Goal: Information Seeking & Learning: Learn about a topic

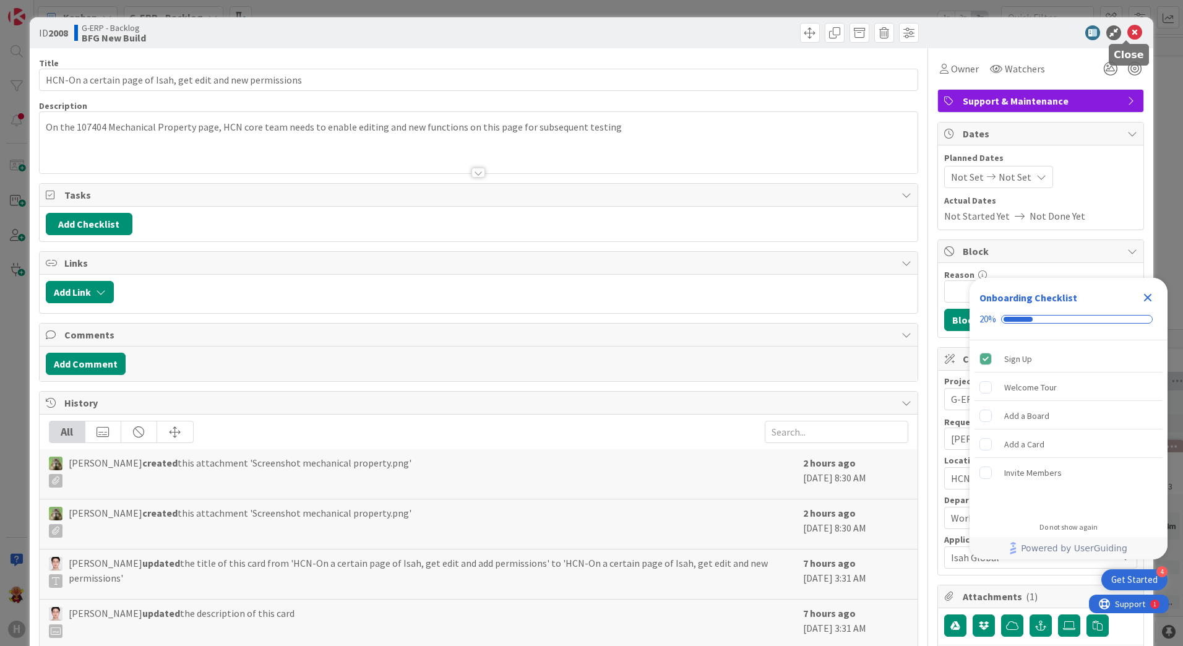
click at [1132, 35] on icon at bounding box center [1134, 32] width 15 height 15
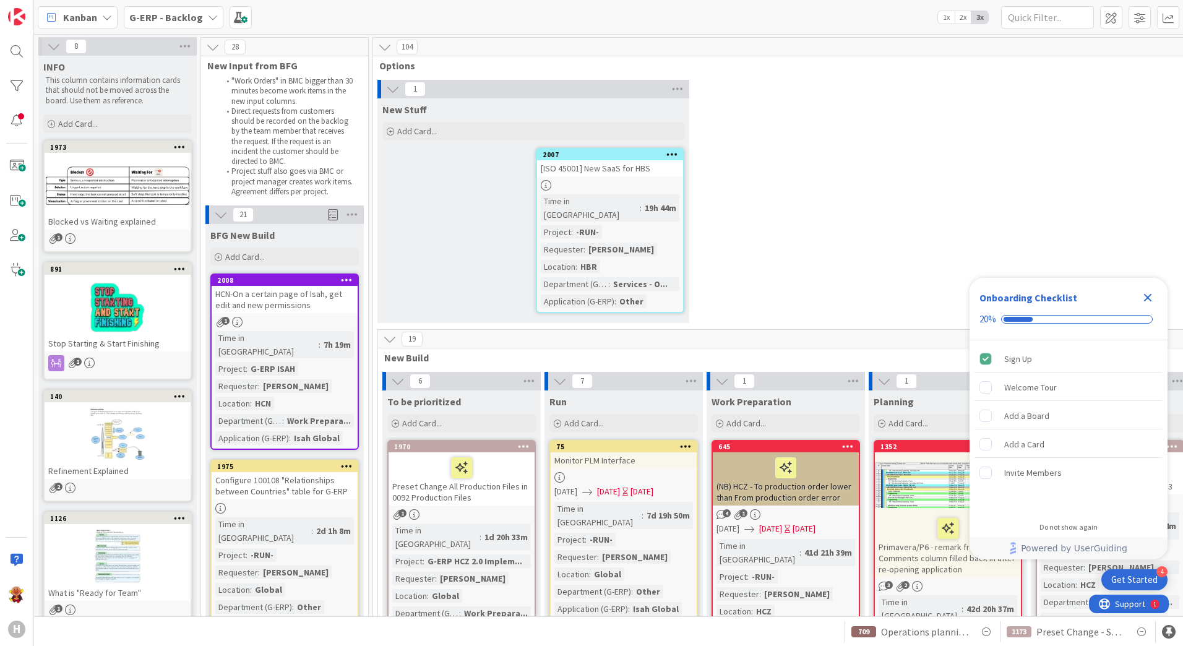
click at [1155, 300] on icon "Close Checklist" at bounding box center [1147, 297] width 15 height 15
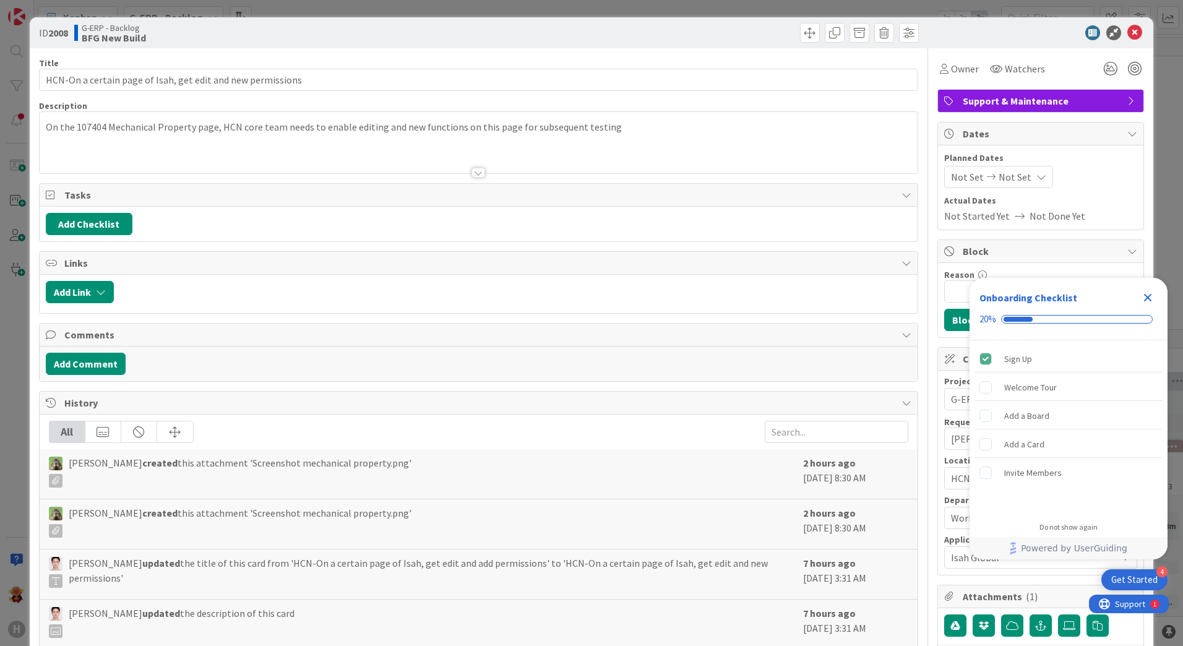
click at [1152, 302] on icon "Close Checklist" at bounding box center [1147, 297] width 15 height 15
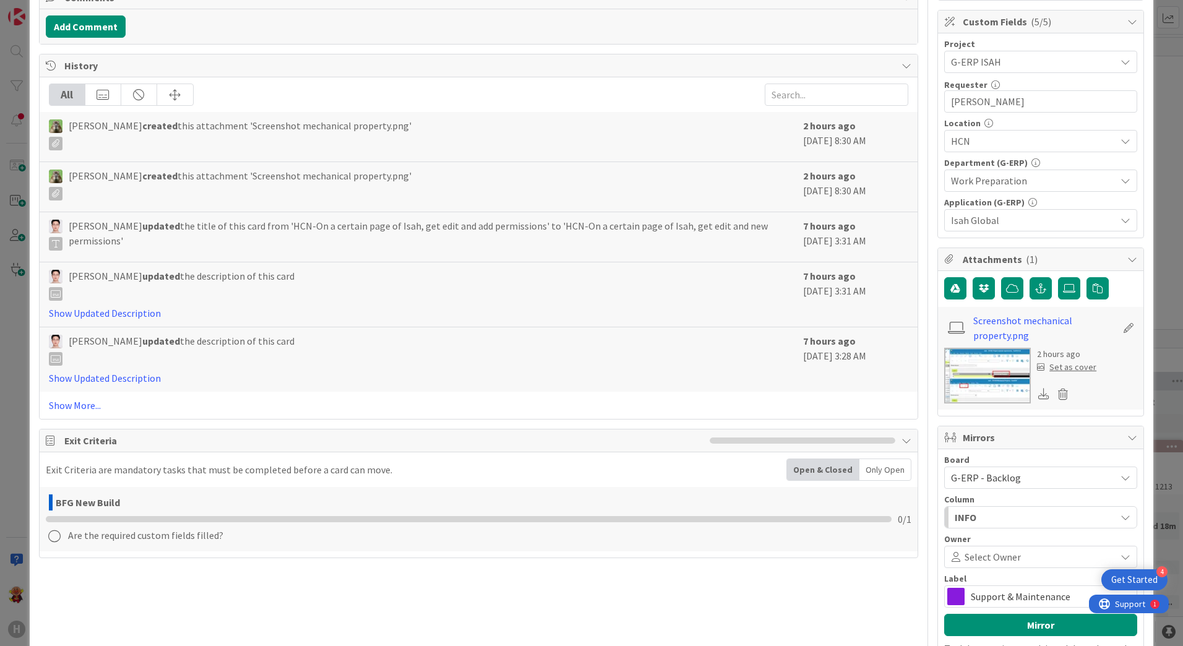
scroll to position [428, 0]
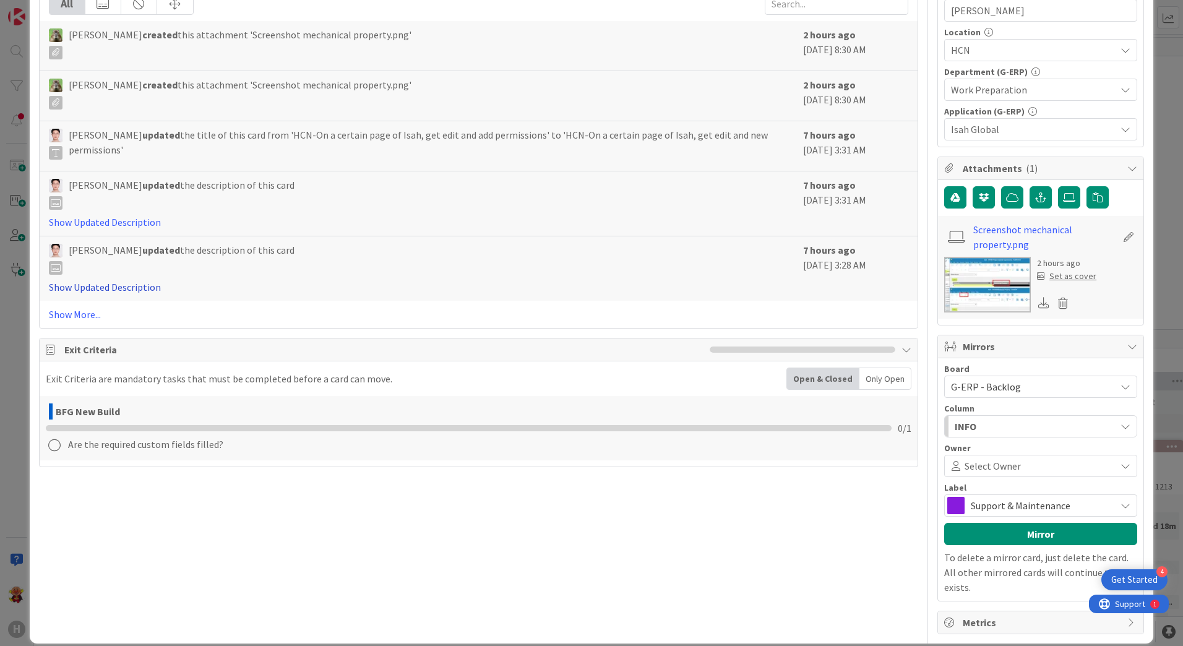
click at [99, 286] on link "Show Updated Description" at bounding box center [105, 287] width 112 height 12
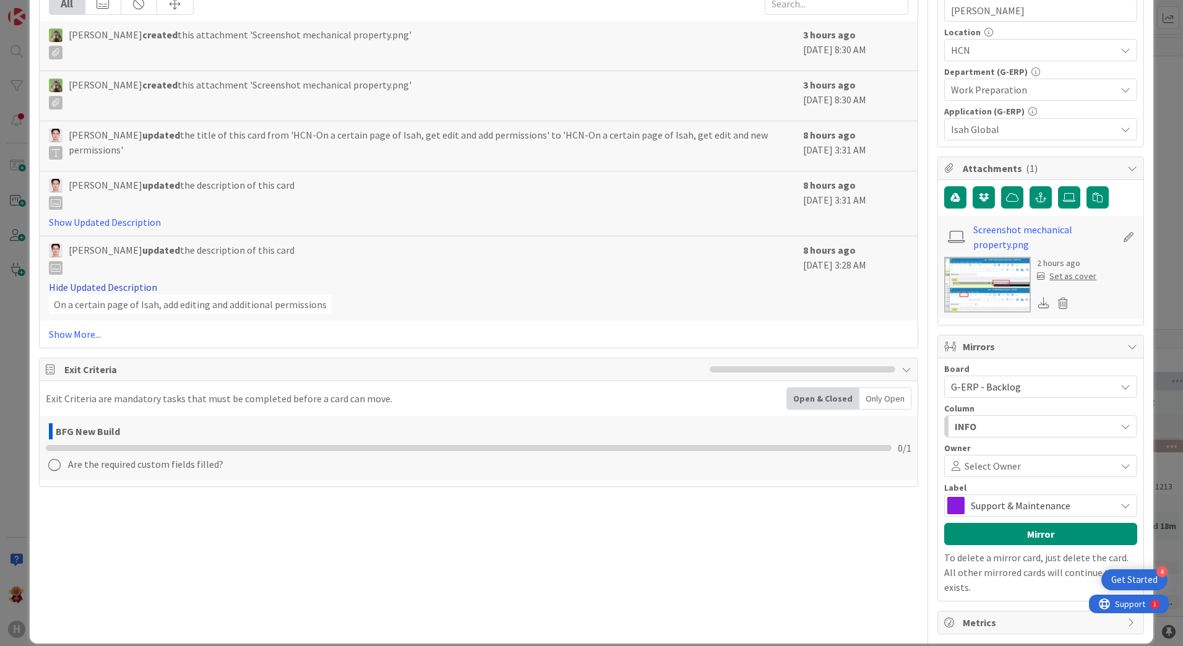
click at [99, 286] on link "Hide Updated Description" at bounding box center [103, 287] width 108 height 12
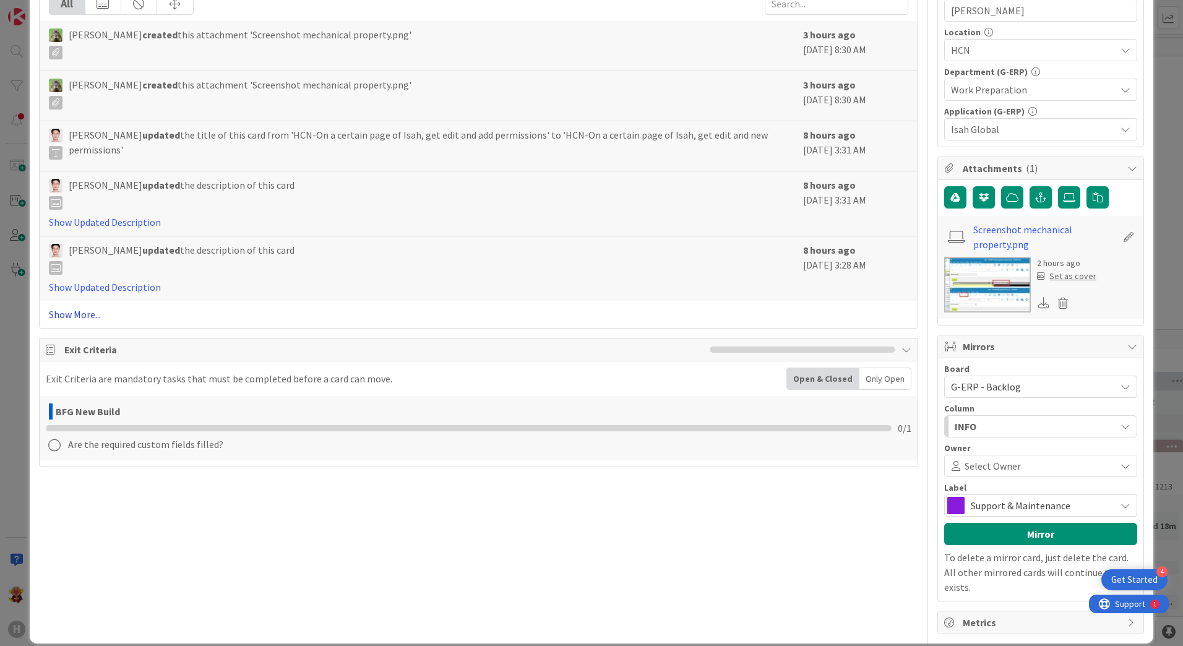
click at [79, 311] on link "Show More..." at bounding box center [479, 314] width 860 height 15
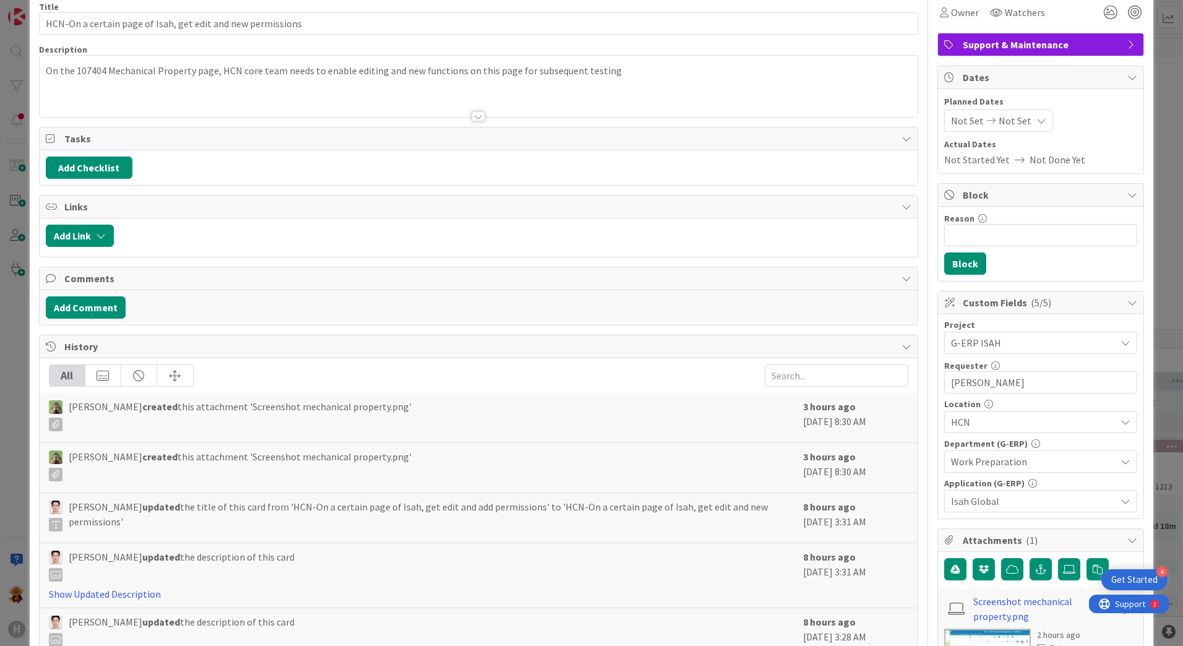
scroll to position [0, 0]
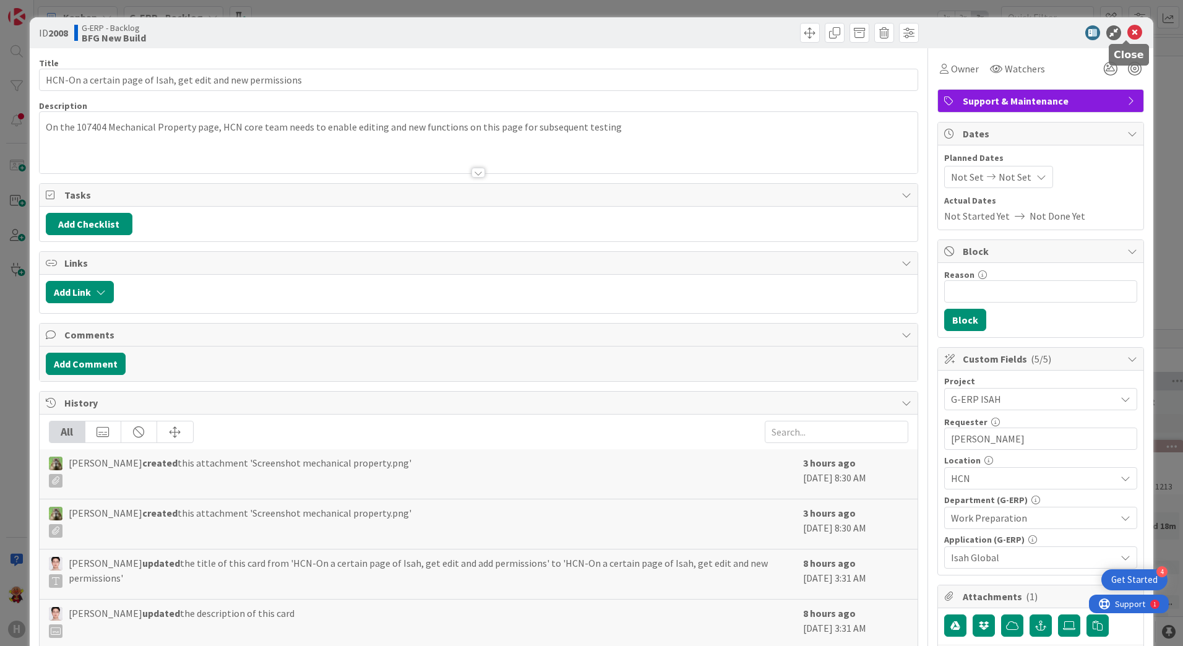
click at [1133, 28] on icon at bounding box center [1134, 32] width 15 height 15
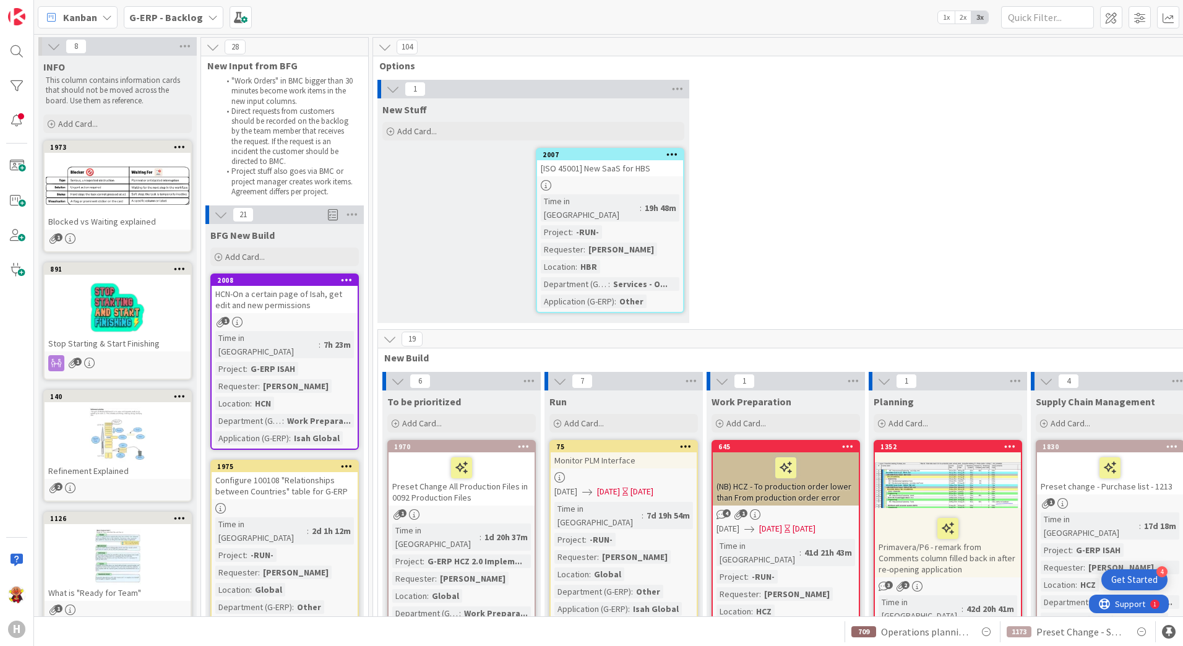
click at [636, 186] on div at bounding box center [610, 185] width 146 height 11
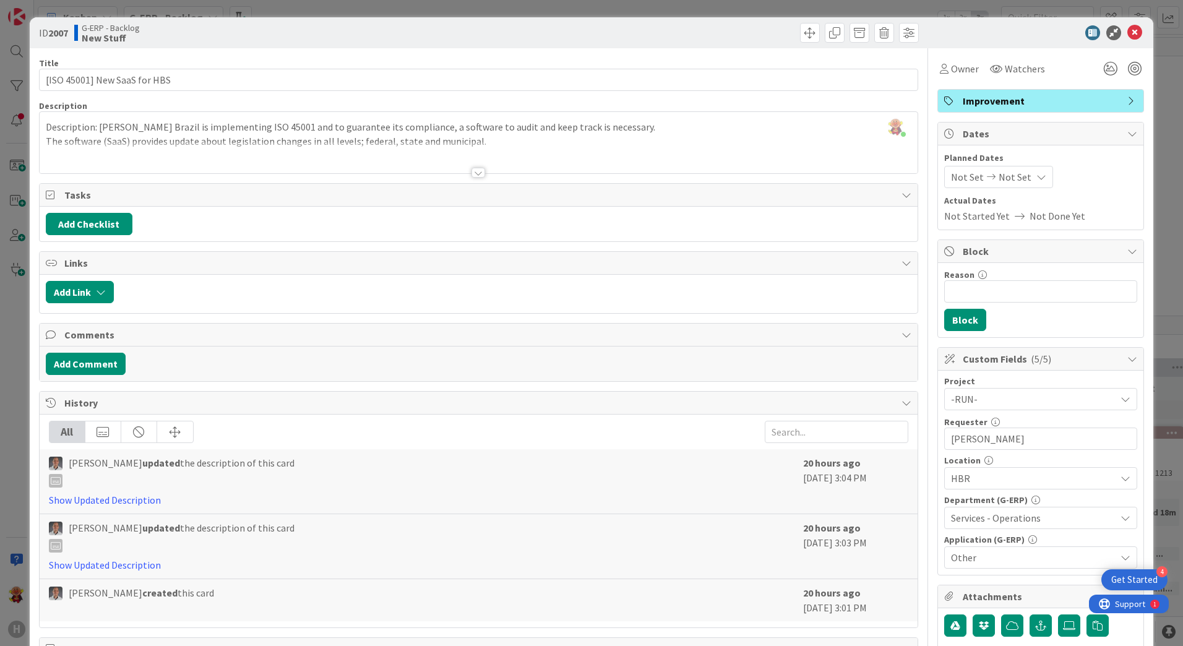
click at [481, 170] on div at bounding box center [479, 158] width 878 height 32
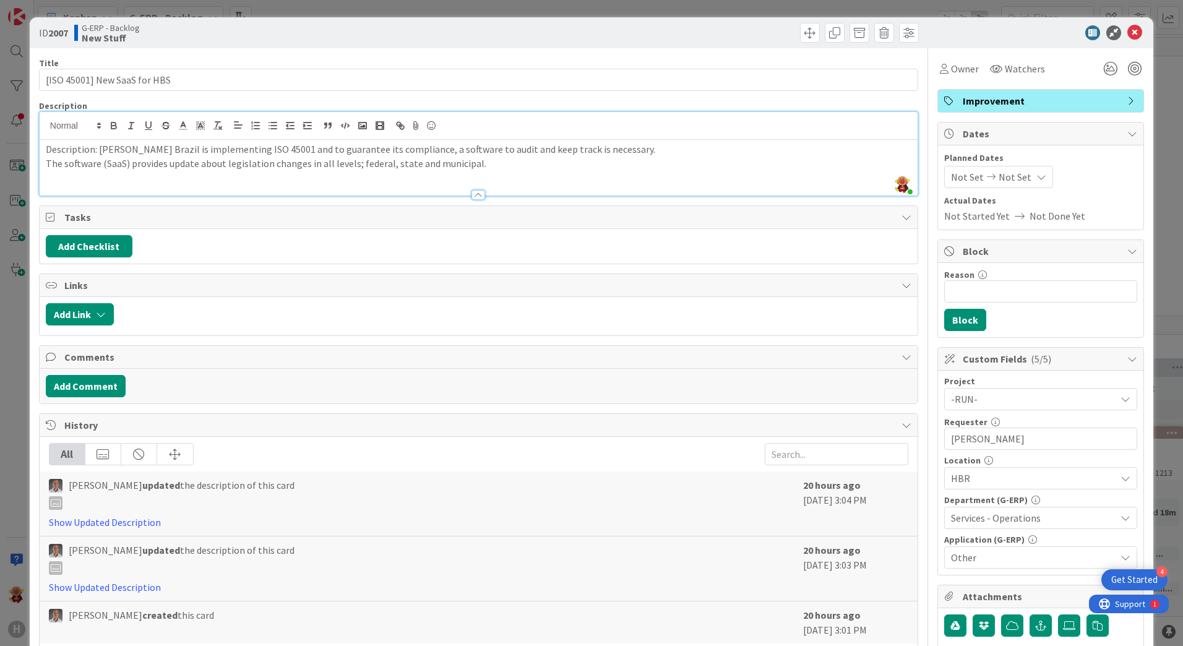
click at [1127, 41] on div "ID 2007 G-ERP - Backlog New Stuff" at bounding box center [592, 32] width 1124 height 31
click at [1127, 38] on icon at bounding box center [1134, 32] width 15 height 15
